Goal: Book appointment/travel/reservation

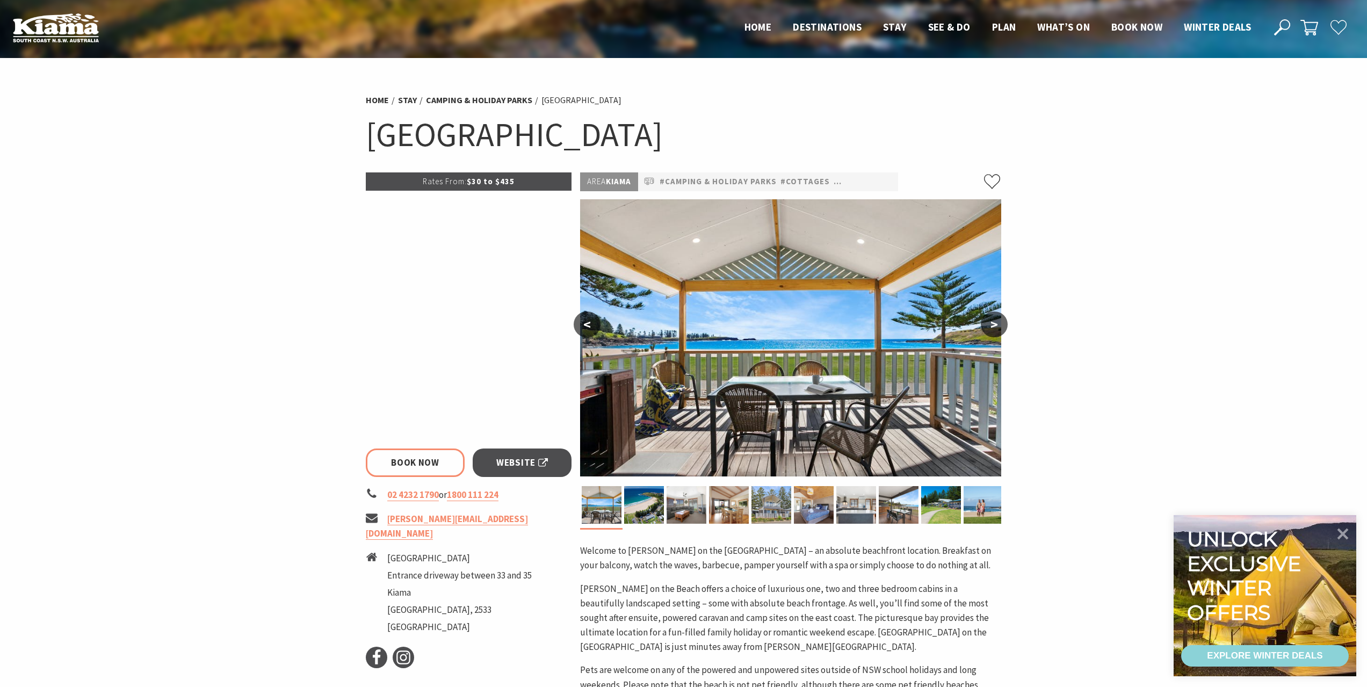
select select "3"
select select "2"
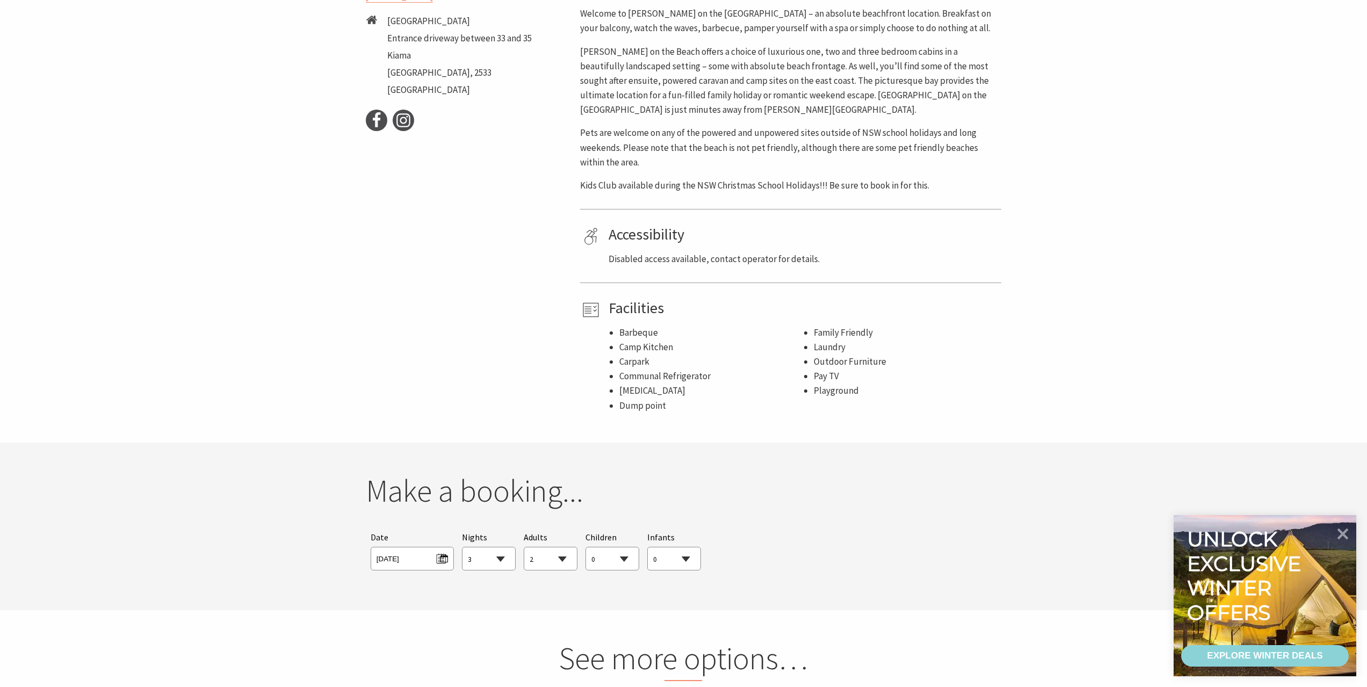
scroll to position [161, 0]
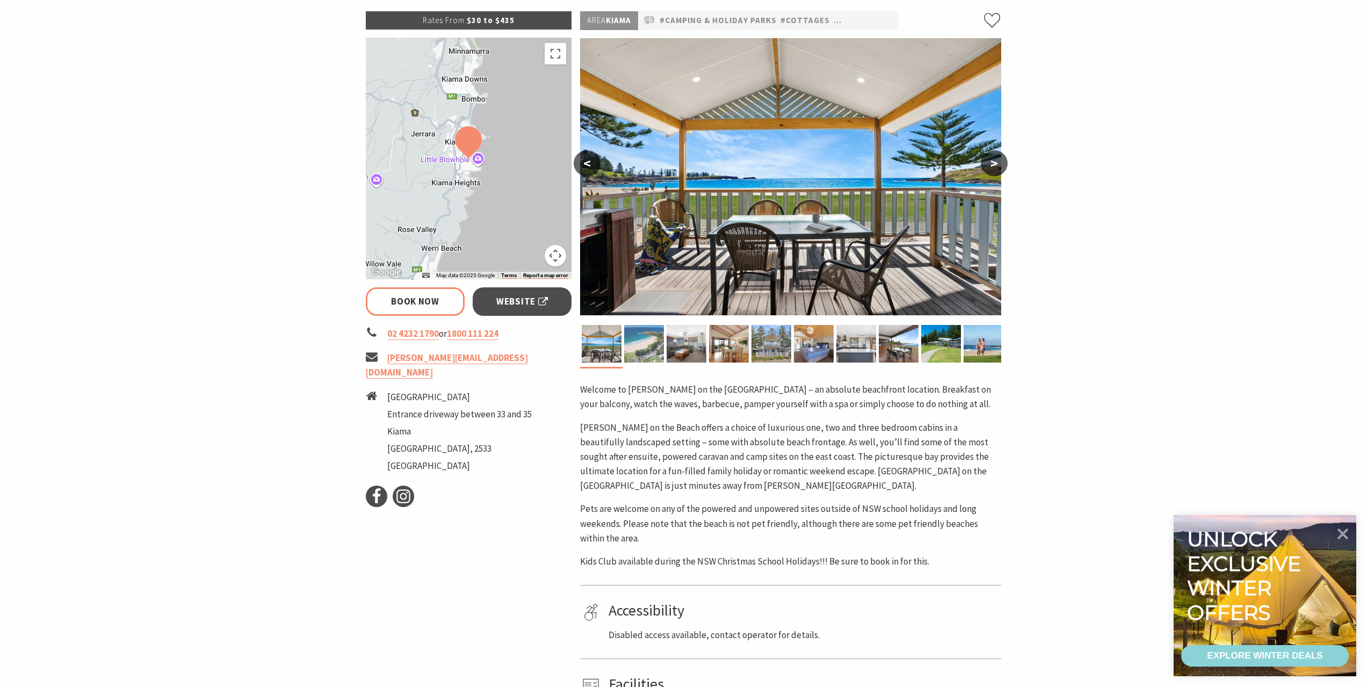
click at [645, 334] on img at bounding box center [644, 344] width 40 height 38
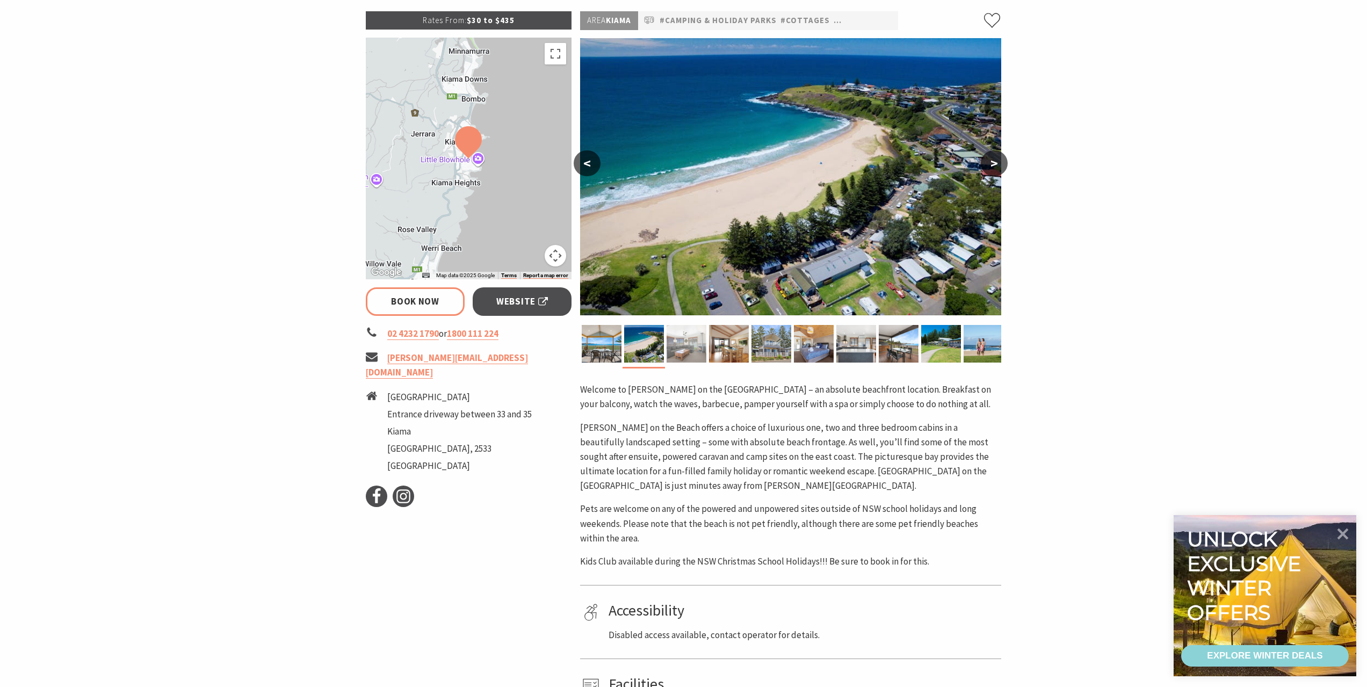
click at [680, 344] on img at bounding box center [687, 344] width 40 height 38
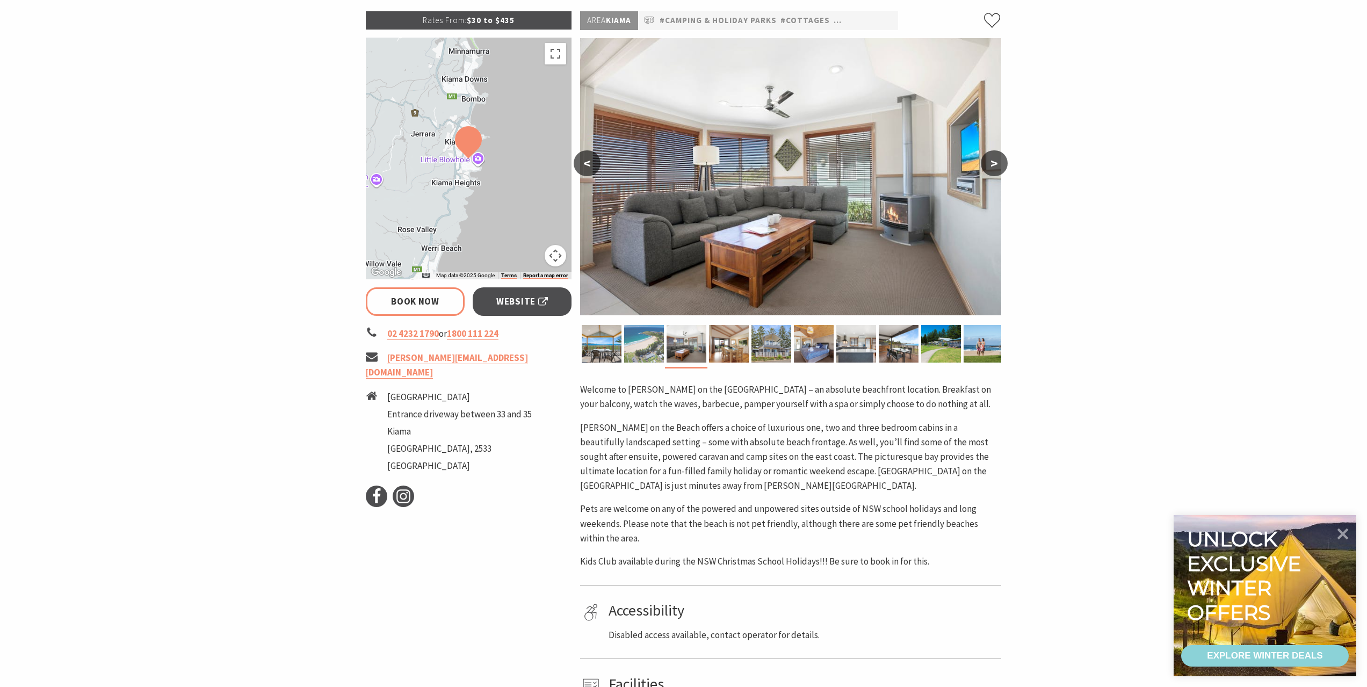
click at [624, 347] on img at bounding box center [644, 344] width 40 height 38
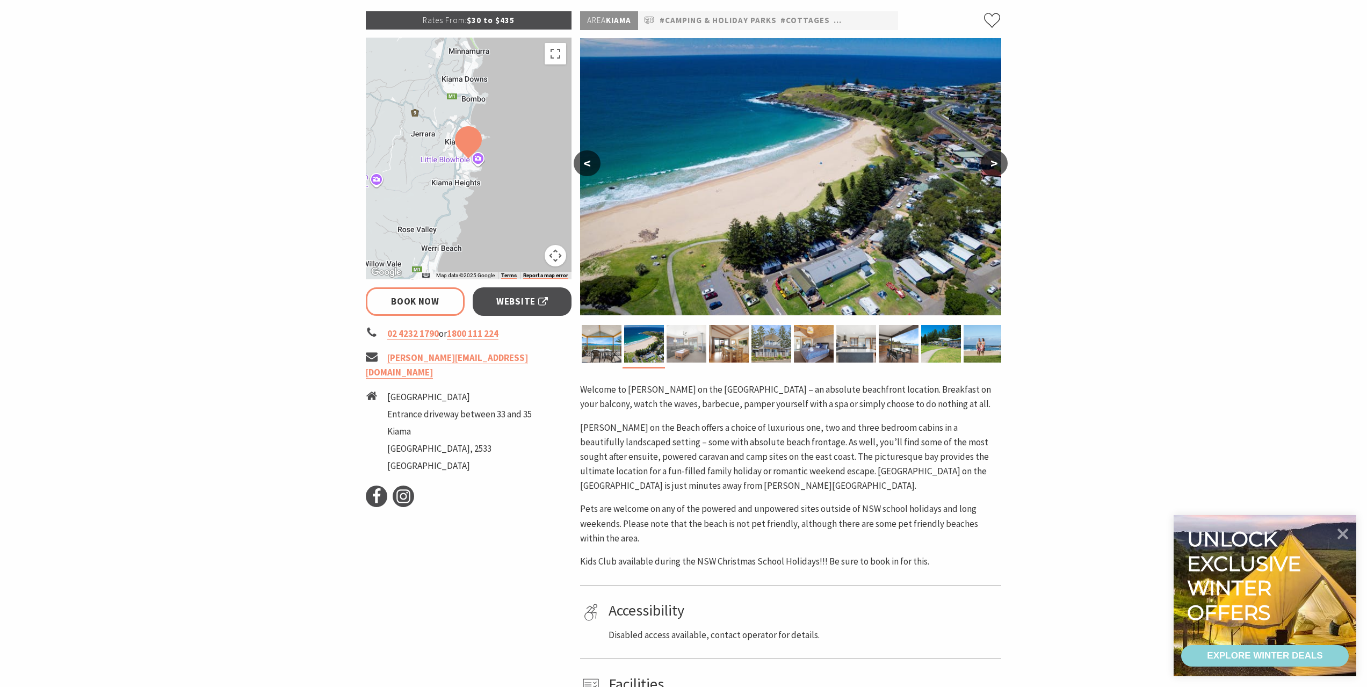
click at [692, 355] on img at bounding box center [687, 344] width 40 height 38
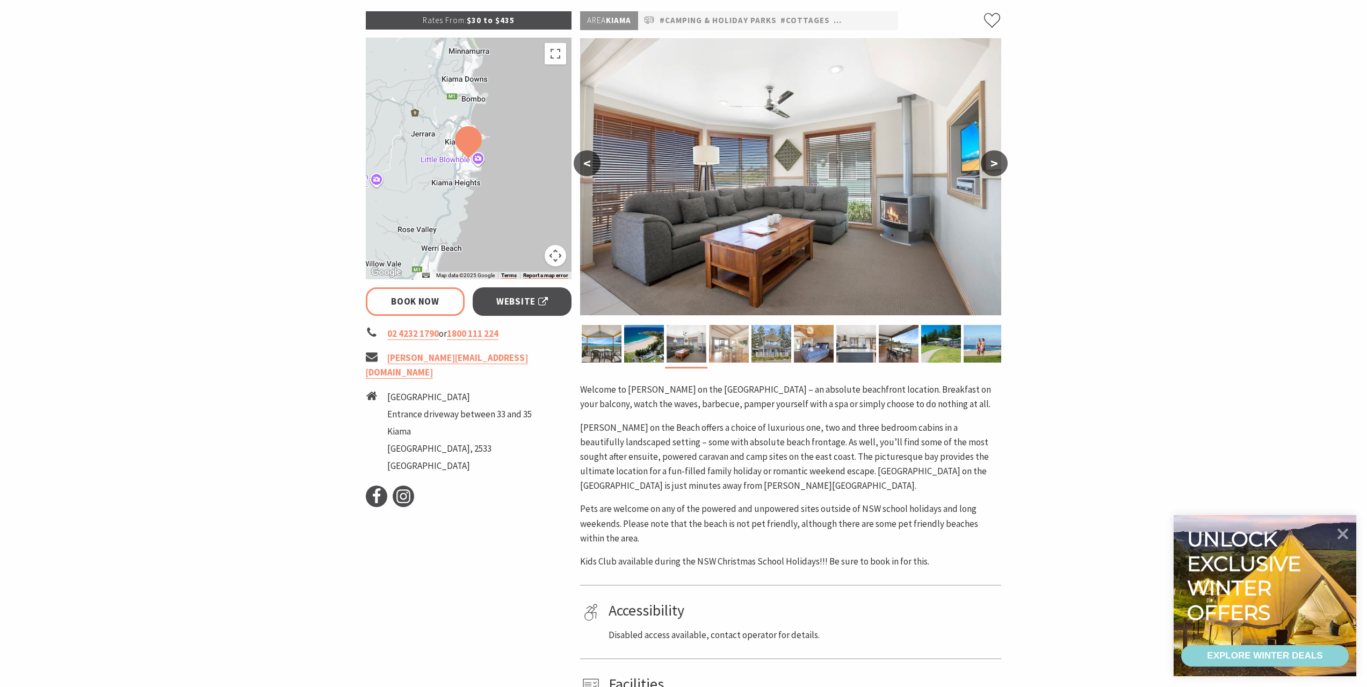
click at [724, 351] on img at bounding box center [729, 344] width 40 height 38
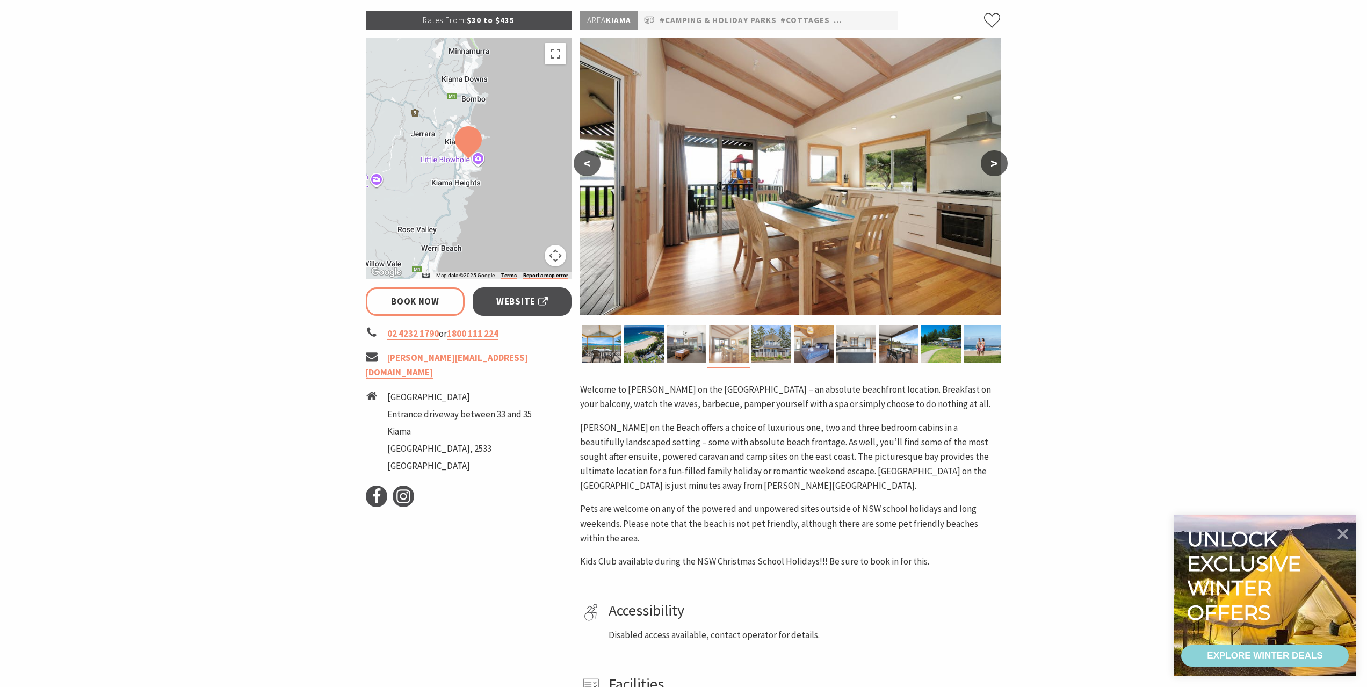
click at [745, 349] on img at bounding box center [729, 344] width 40 height 38
click at [770, 349] on img at bounding box center [772, 344] width 40 height 38
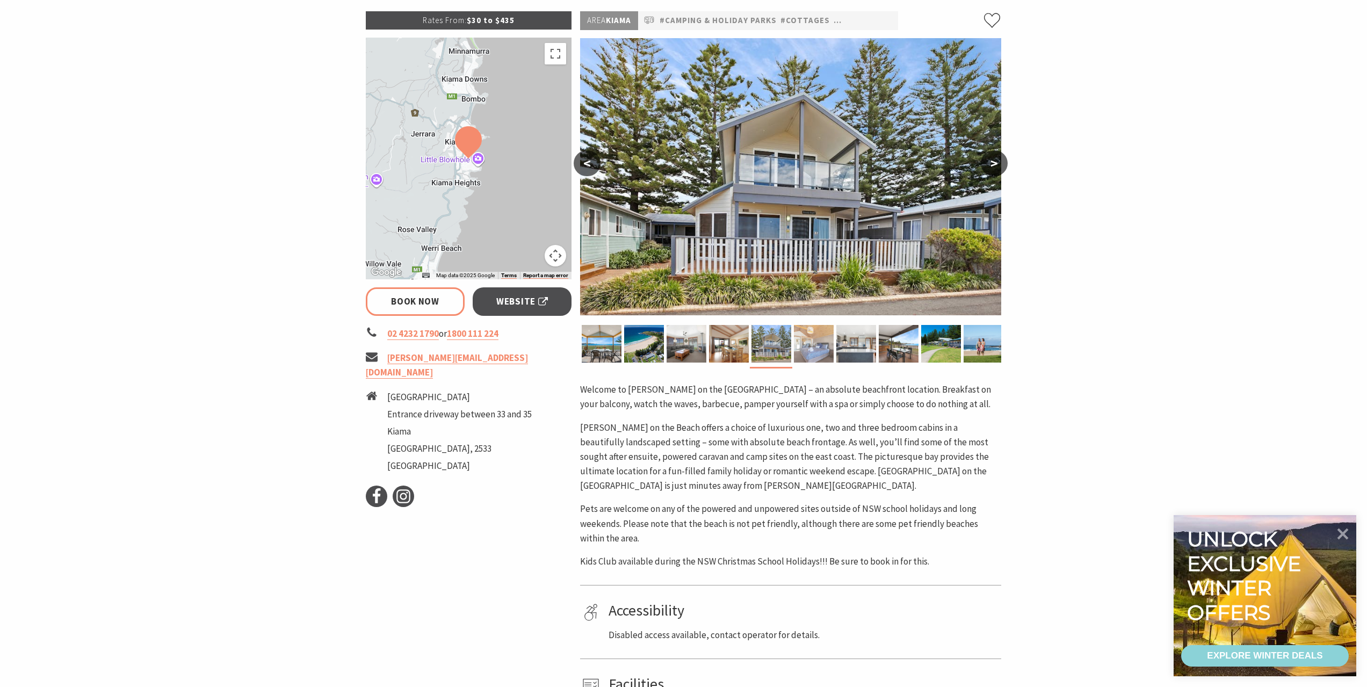
click at [806, 347] on img at bounding box center [814, 344] width 40 height 38
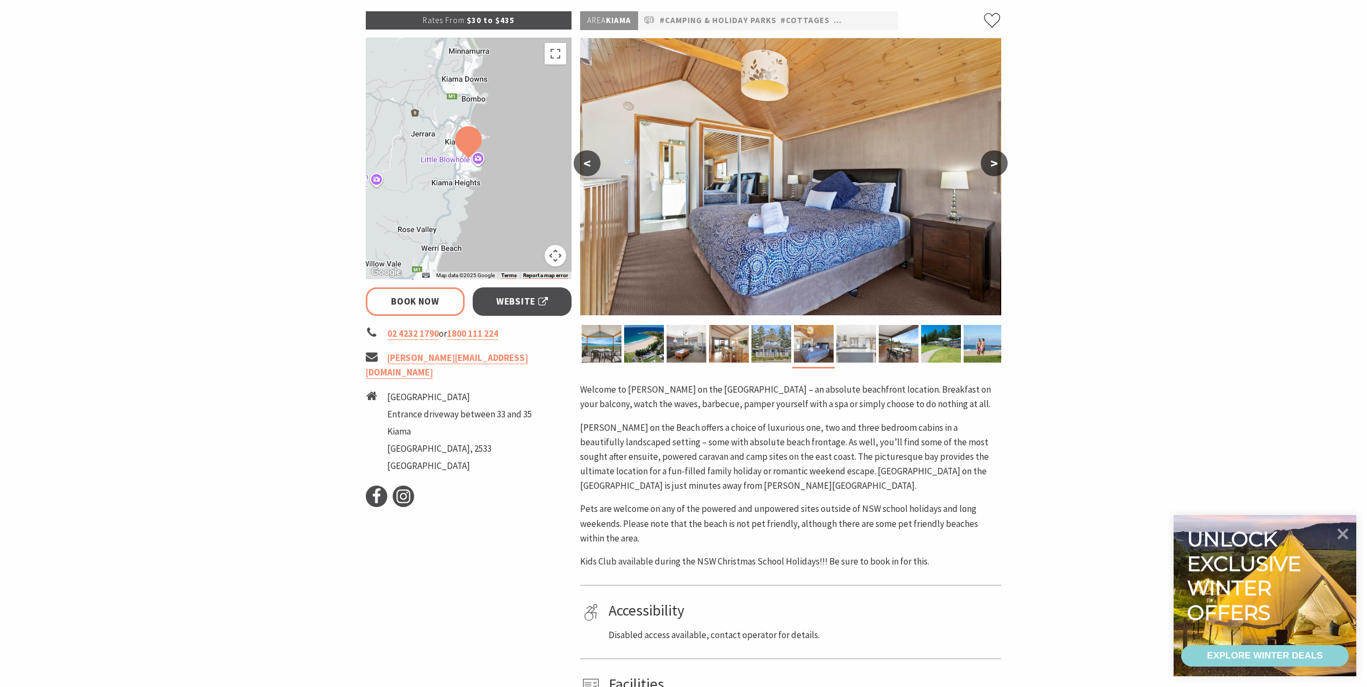
click at [847, 347] on img at bounding box center [856, 344] width 40 height 38
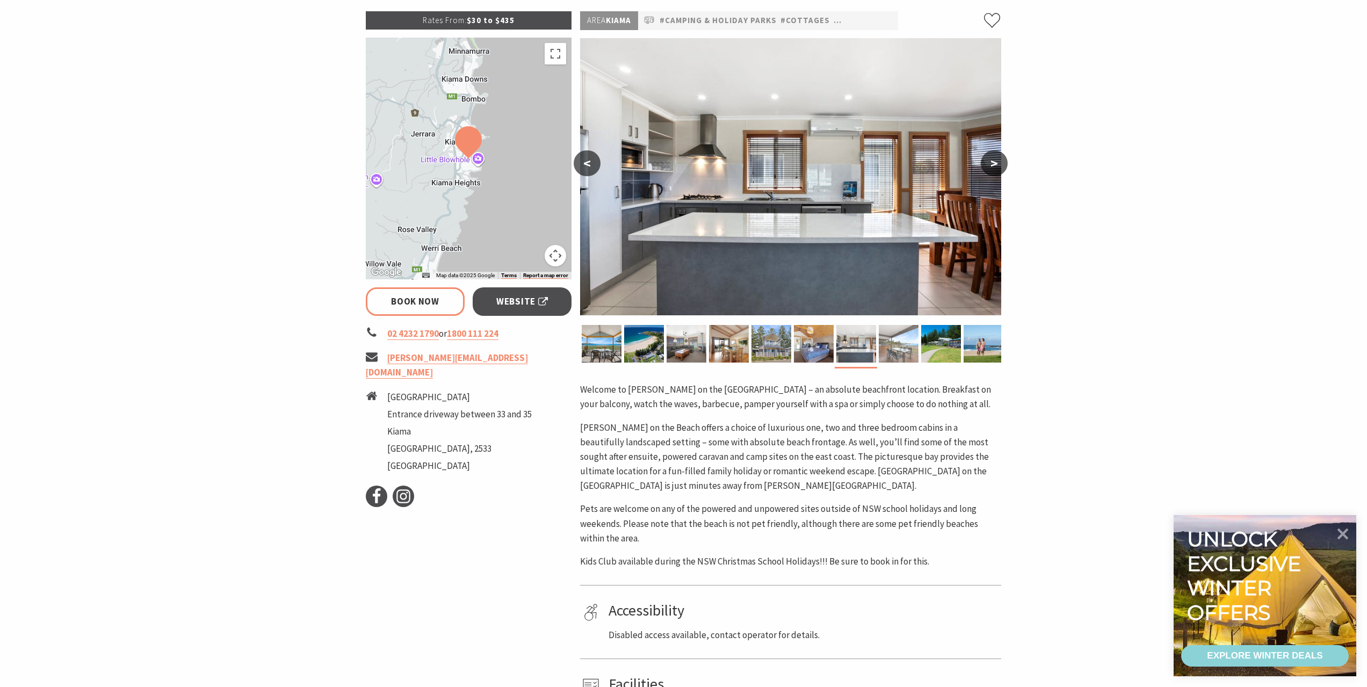
click at [895, 340] on img at bounding box center [899, 344] width 40 height 38
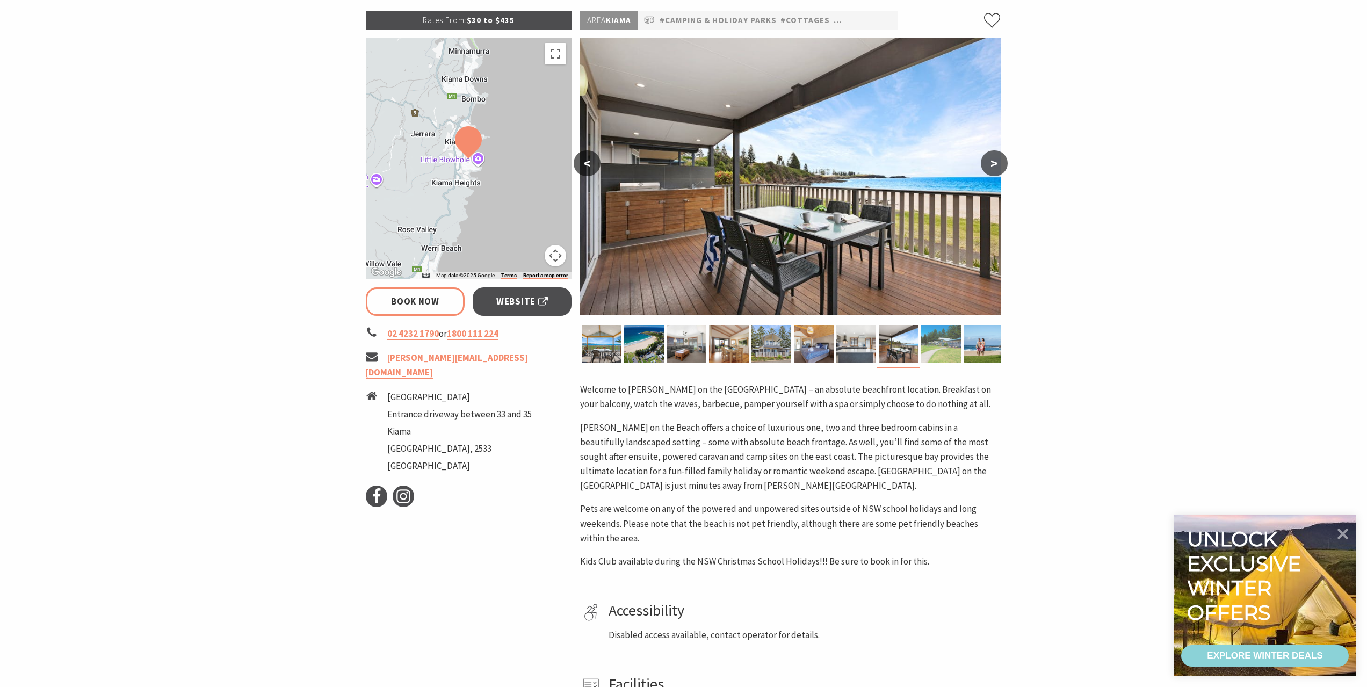
click at [939, 340] on img at bounding box center [941, 344] width 40 height 38
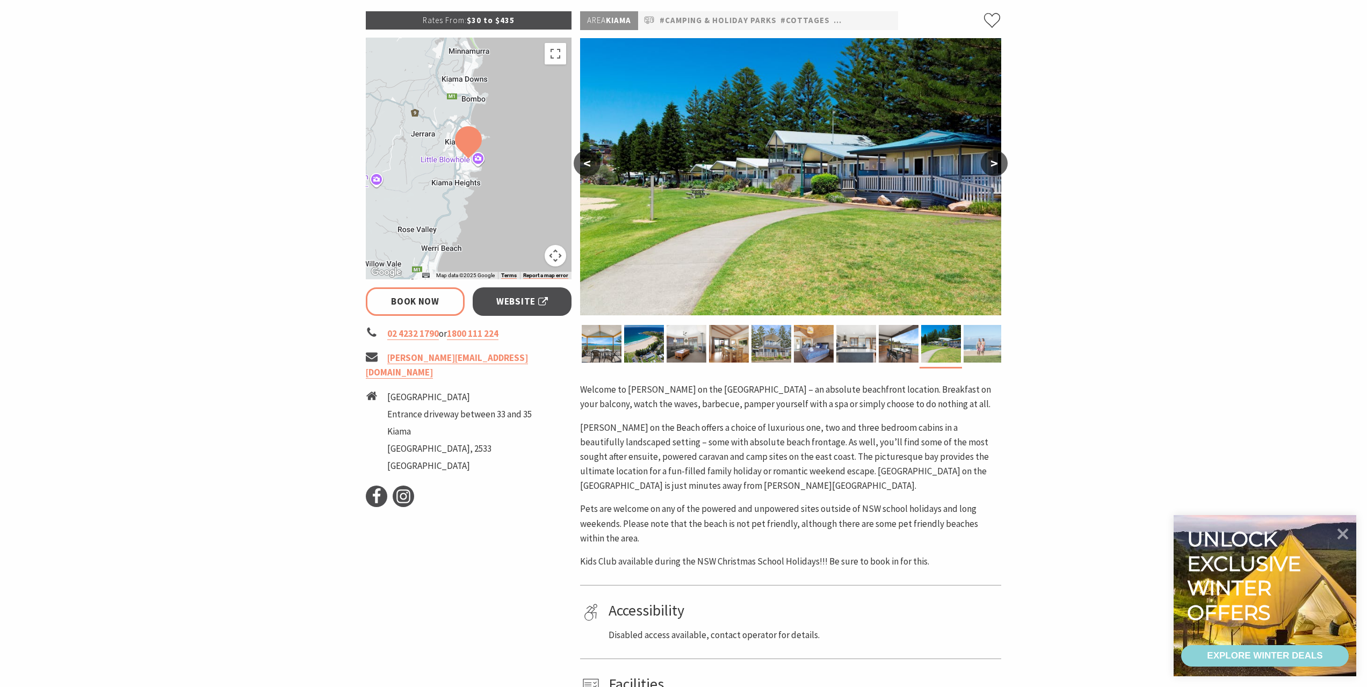
click at [974, 345] on img at bounding box center [984, 344] width 40 height 38
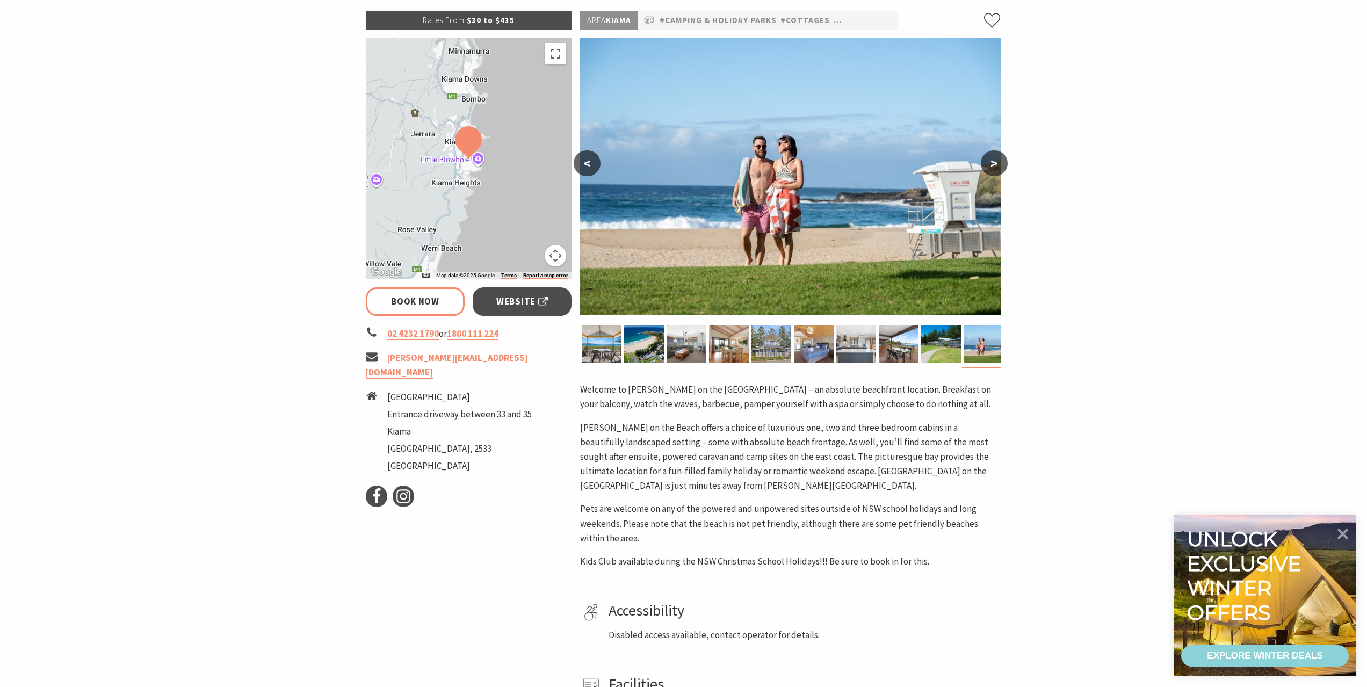
click at [996, 162] on button ">" at bounding box center [994, 163] width 27 height 26
click at [994, 164] on button ">" at bounding box center [994, 163] width 27 height 26
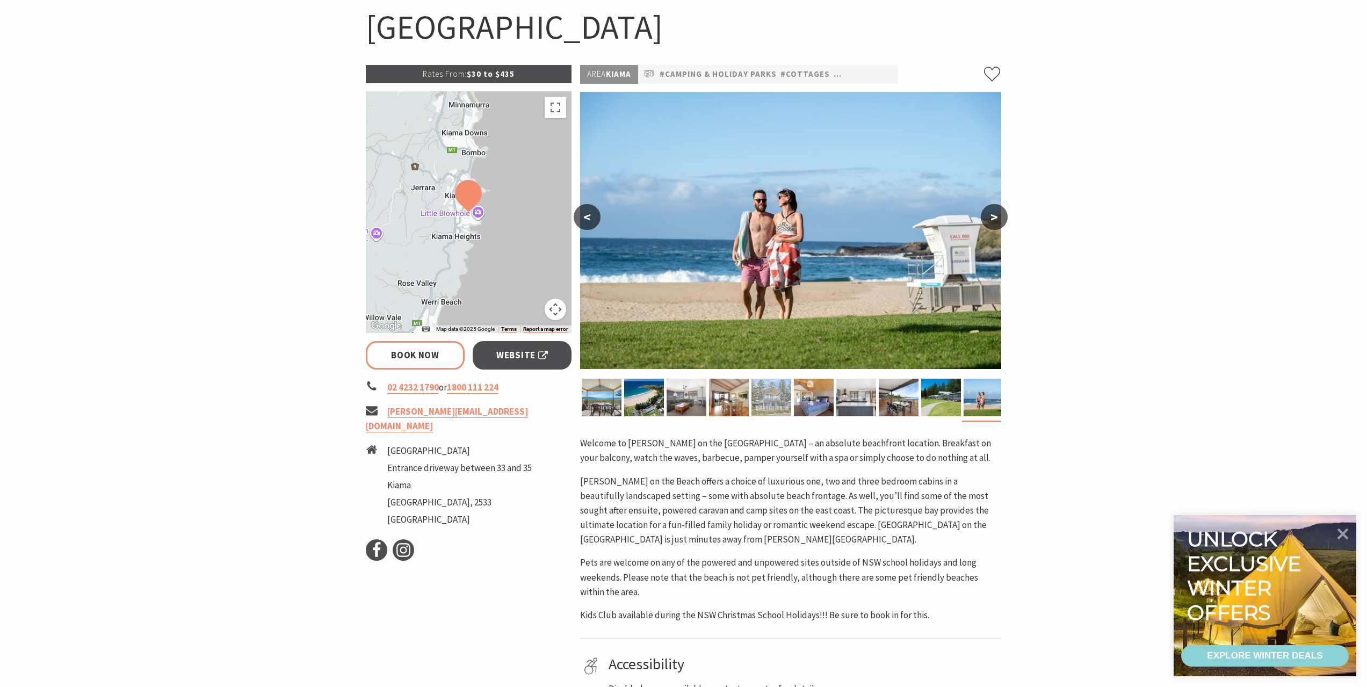
scroll to position [0, 0]
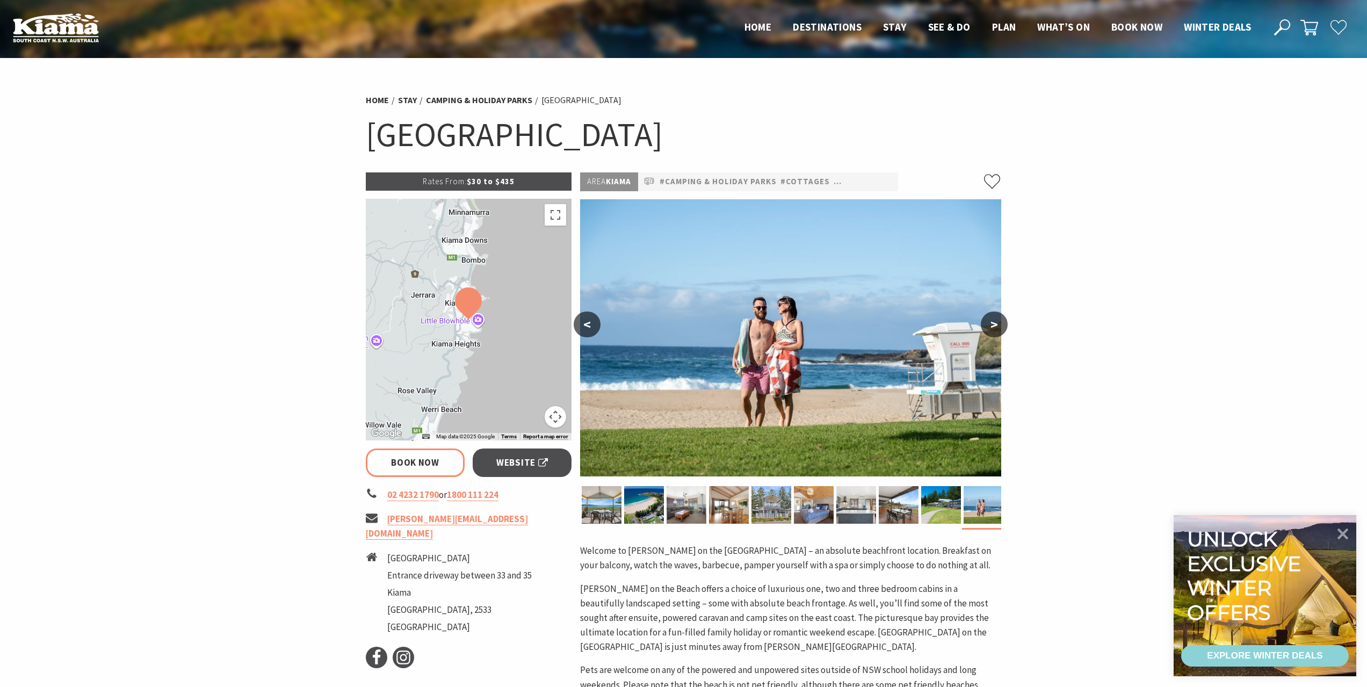
click at [878, 27] on ul "Home Destinations Towns & Villages Kiama Gerringong Gerroa Jamberoo Minnamurra …" at bounding box center [998, 27] width 528 height 16
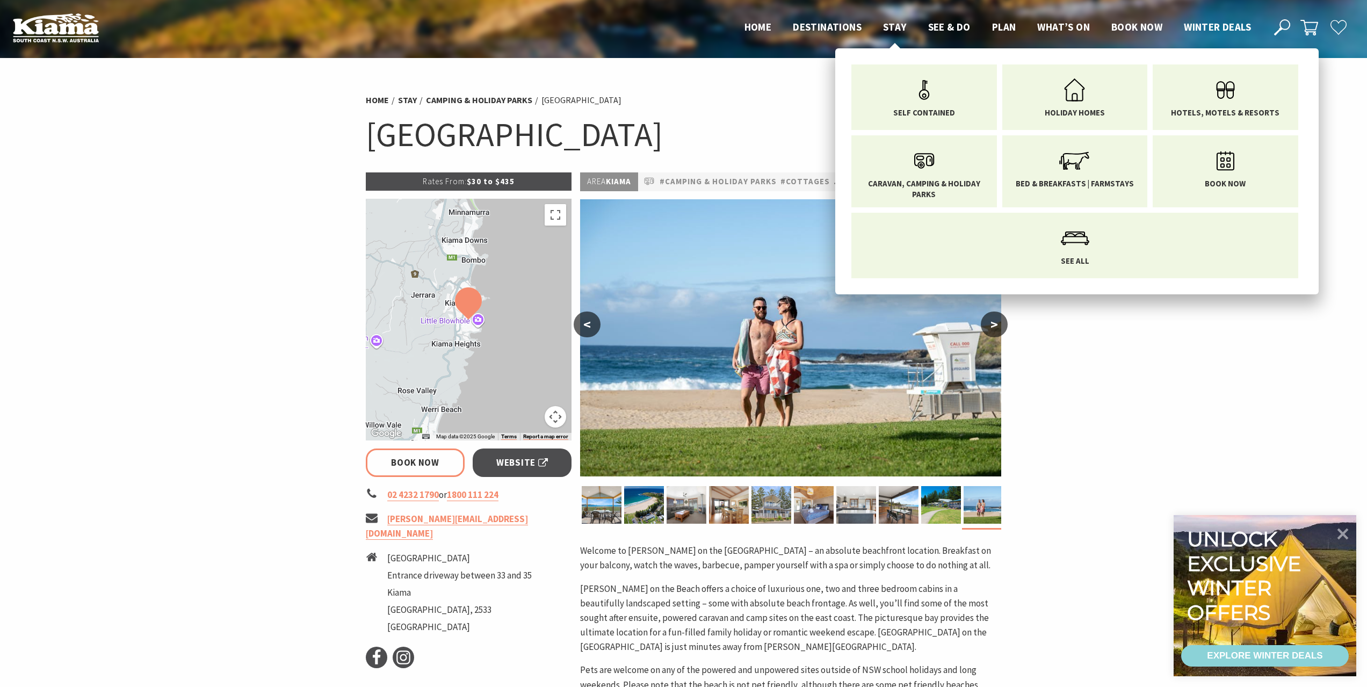
click at [883, 27] on span "Stay" at bounding box center [895, 26] width 24 height 13
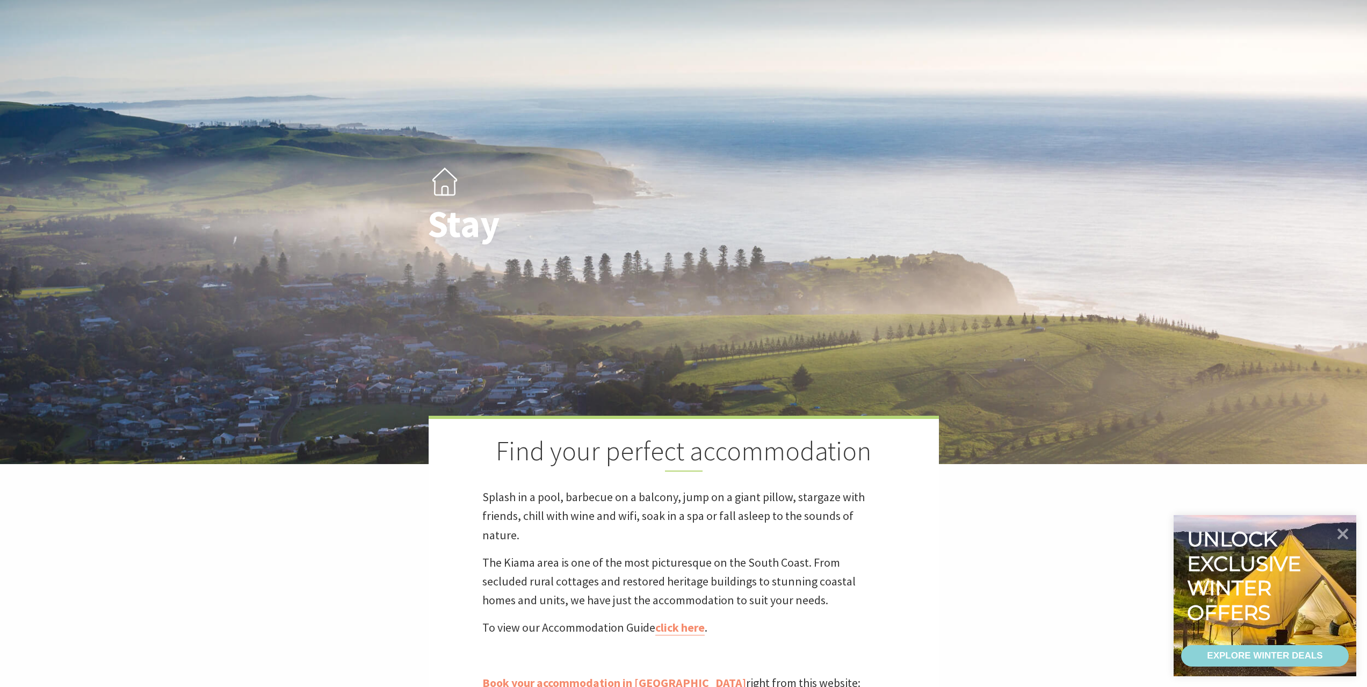
scroll to position [269, 0]
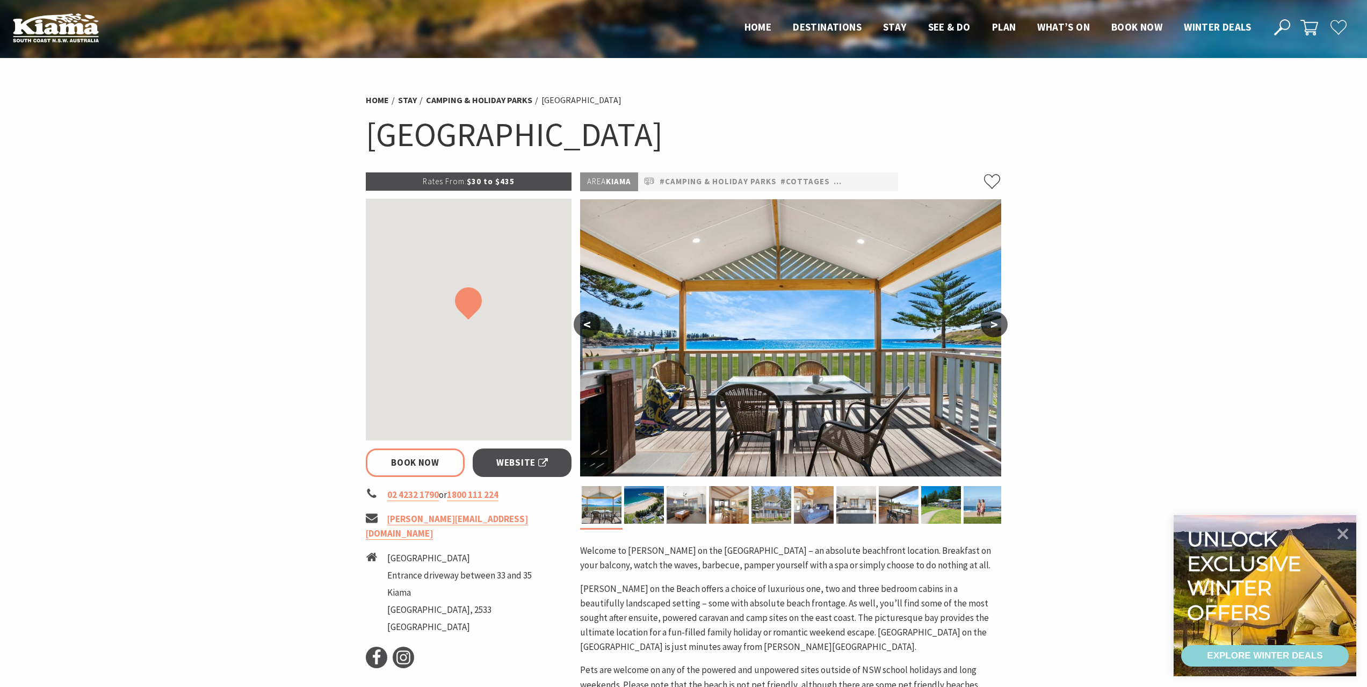
select select "3"
select select "2"
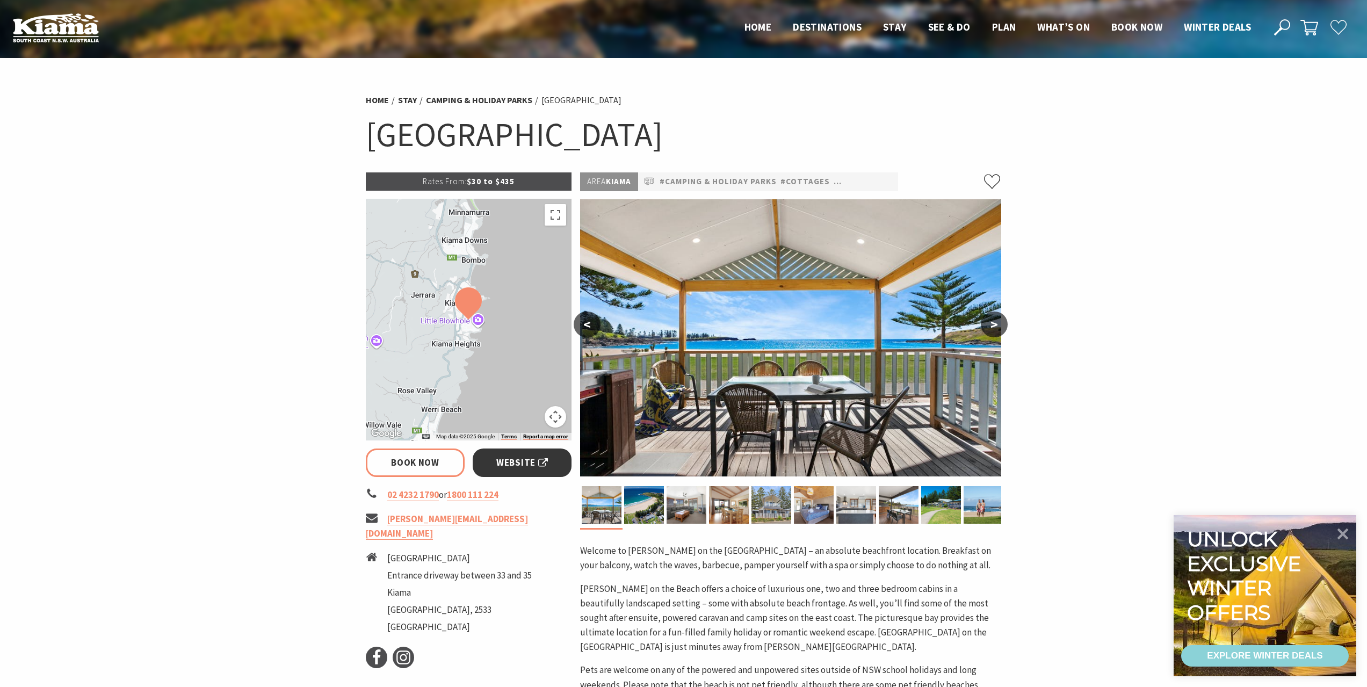
click at [508, 467] on span "Website" at bounding box center [522, 463] width 52 height 15
